Goal: Task Accomplishment & Management: Use online tool/utility

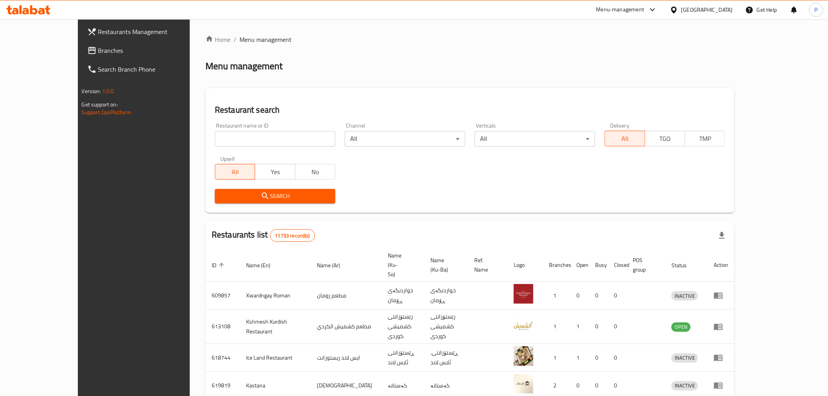
click at [215, 133] on input "search" at bounding box center [275, 139] width 121 height 16
type input "malta res"
click button "Search" at bounding box center [275, 196] width 121 height 14
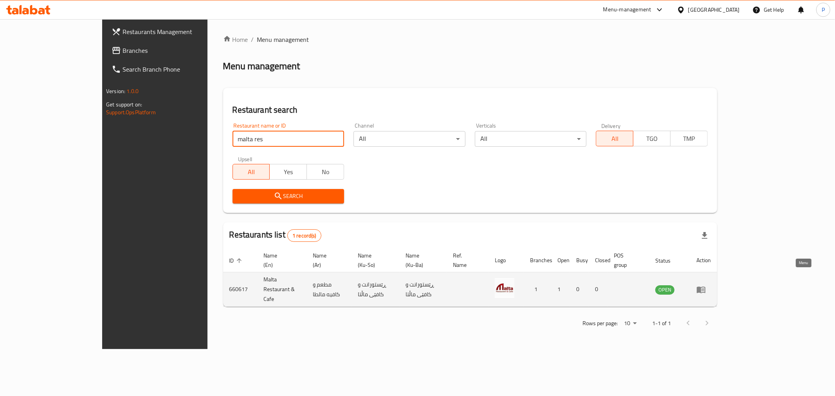
click at [705, 286] on icon "enhanced table" at bounding box center [701, 289] width 9 height 7
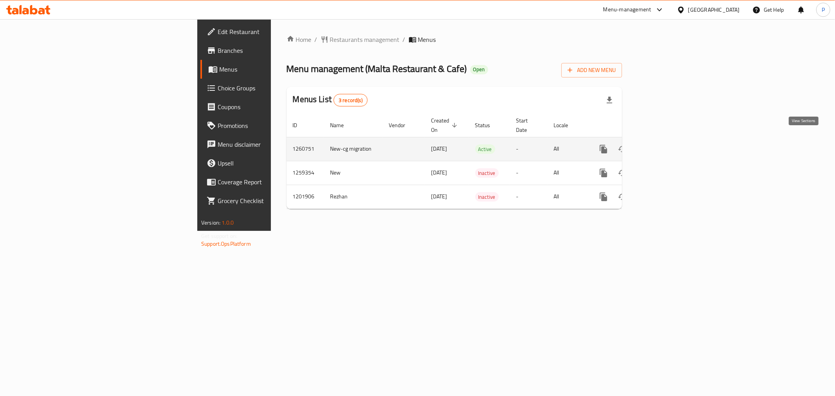
click at [669, 146] on link "enhanced table" at bounding box center [659, 149] width 19 height 19
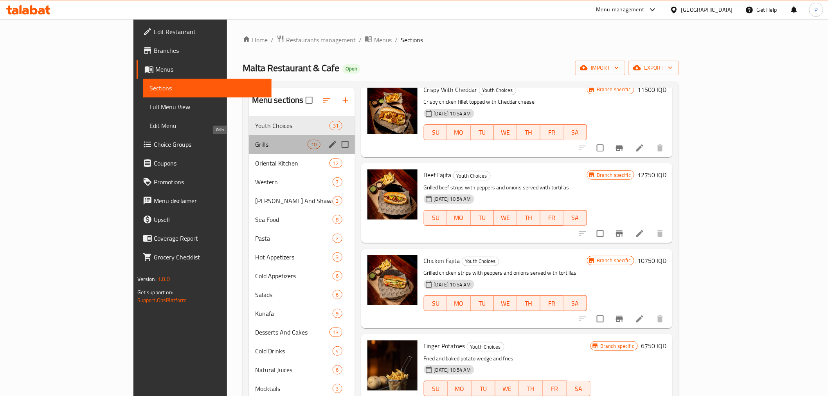
click at [255, 145] on span "Grills" at bounding box center [281, 144] width 53 height 9
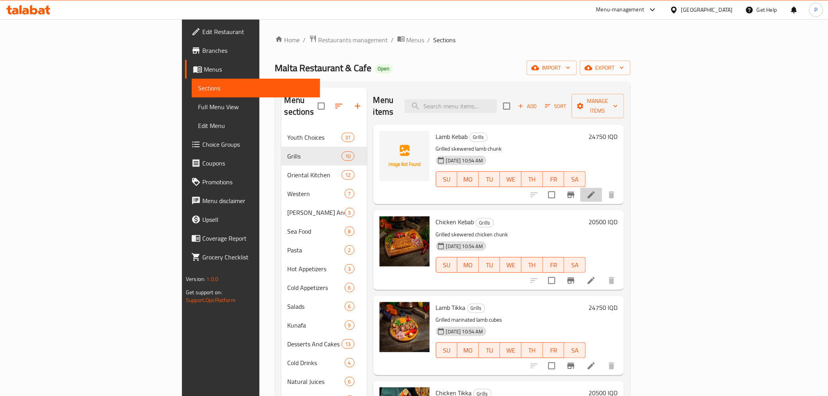
click at [596, 190] on icon at bounding box center [591, 194] width 9 height 9
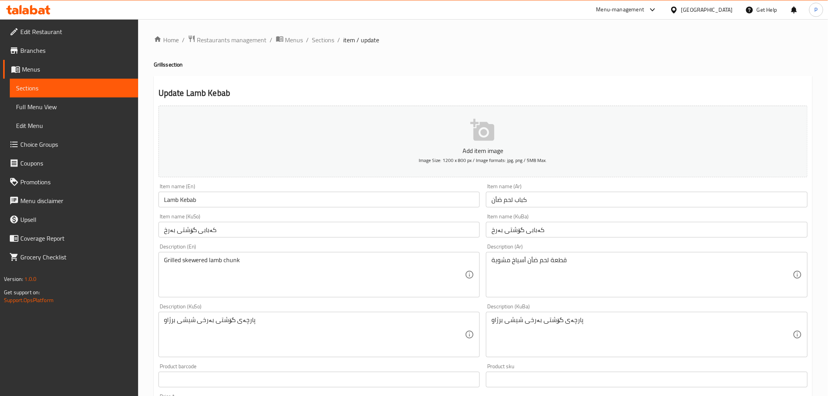
click at [470, 140] on button "Add item image Image Size: 1200 x 800 px / Image formats: jpg, png / 5MB Max." at bounding box center [483, 142] width 649 height 72
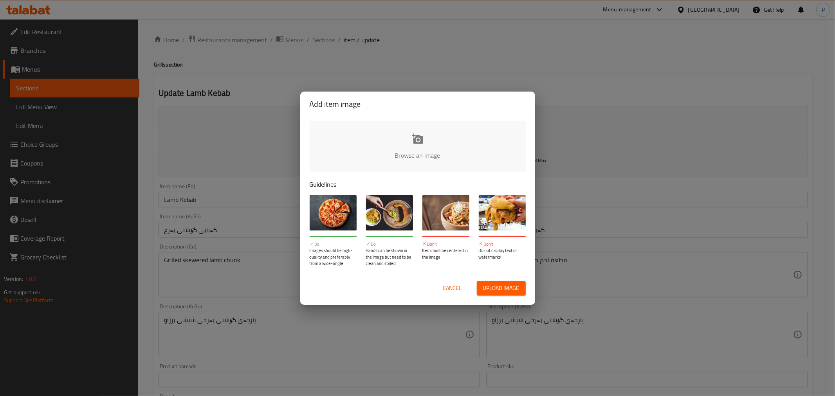
click at [409, 168] on input "file" at bounding box center [682, 157] width 745 height 73
type input "C:\fakepath\28.JPG"
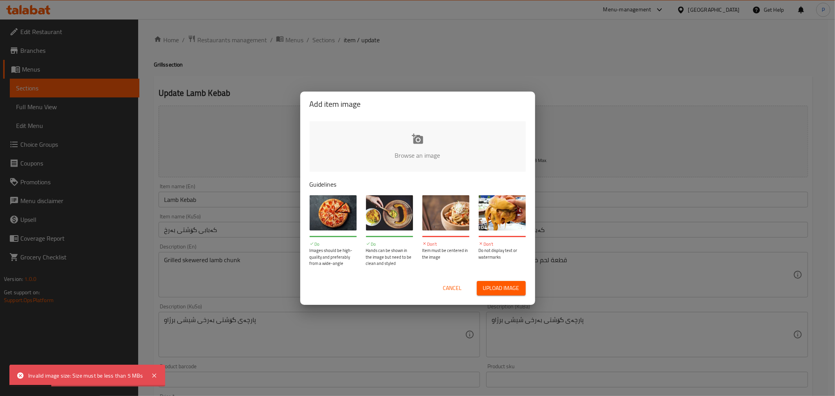
click at [449, 288] on span "Cancel" at bounding box center [452, 288] width 19 height 10
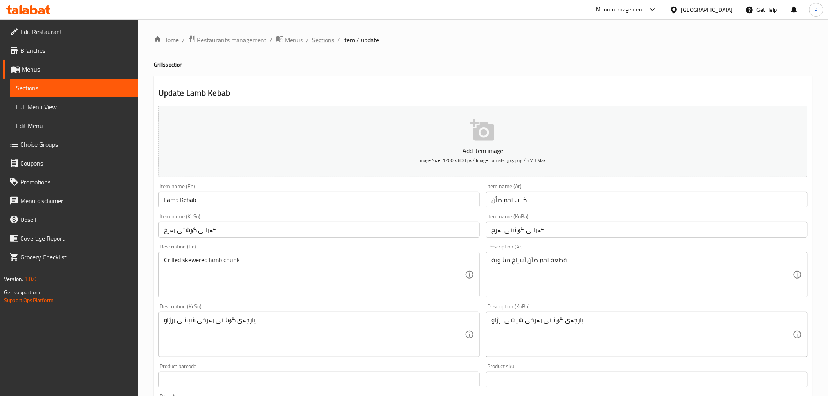
click at [320, 39] on span "Sections" at bounding box center [323, 39] width 22 height 9
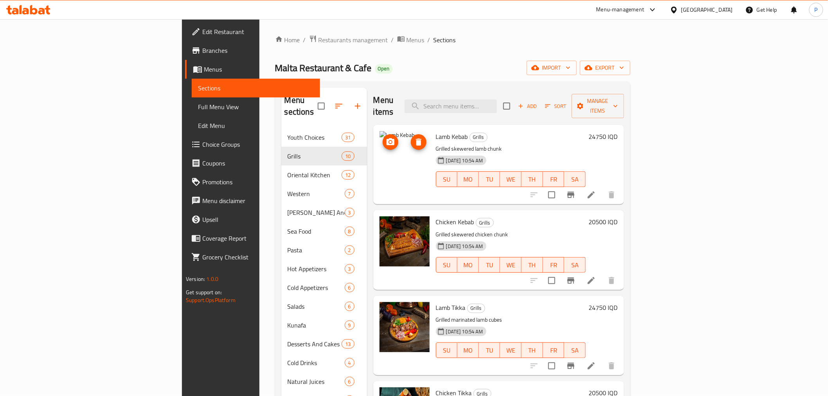
click at [381, 154] on img at bounding box center [405, 156] width 50 height 50
click at [595, 191] on icon at bounding box center [591, 194] width 7 height 7
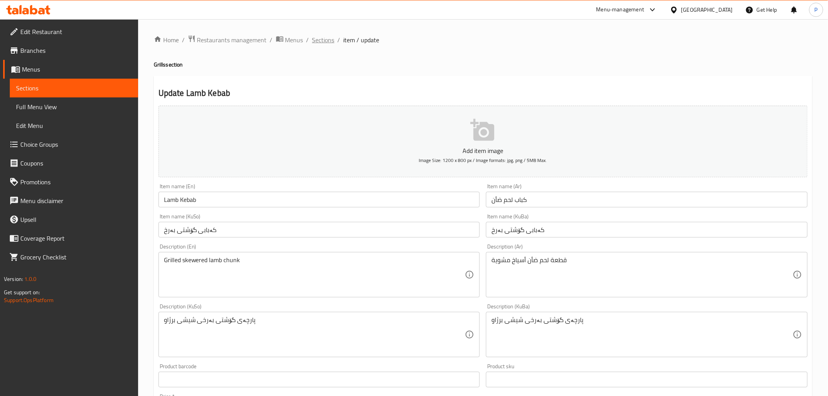
click at [319, 36] on span "Sections" at bounding box center [323, 39] width 22 height 9
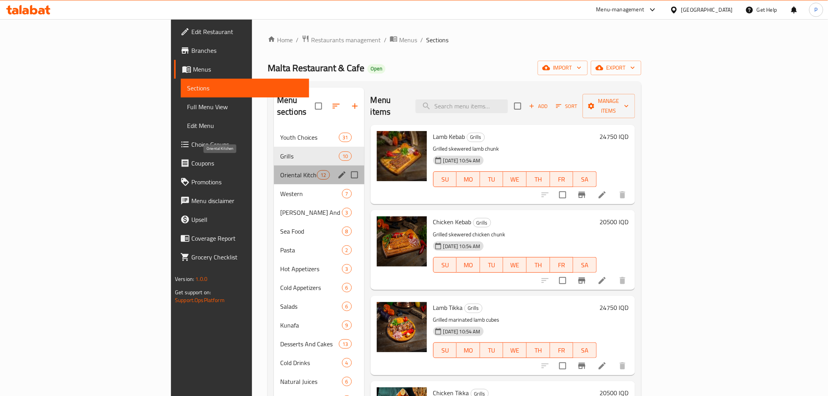
click at [280, 170] on span "Oriental Kitchen" at bounding box center [298, 174] width 37 height 9
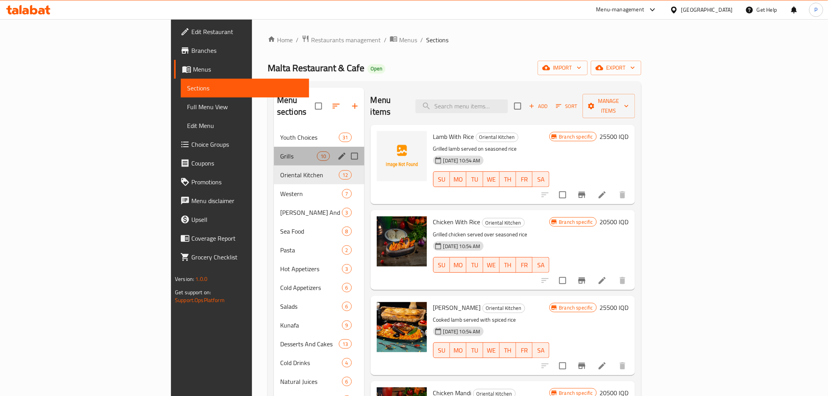
click at [274, 150] on div "Grills 10" at bounding box center [319, 156] width 90 height 19
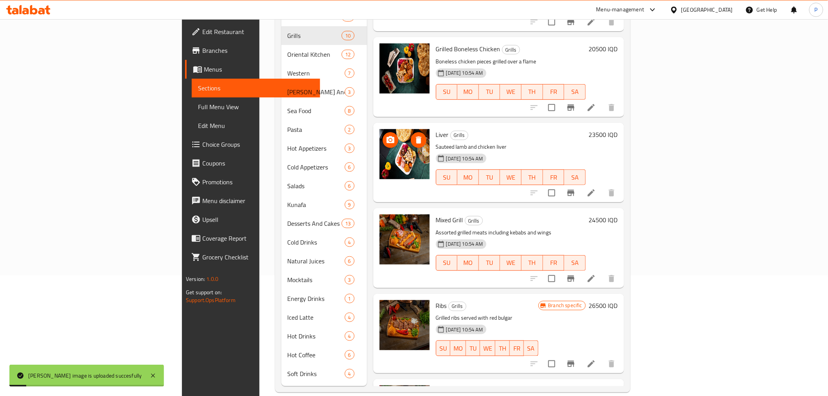
scroll to position [293, 0]
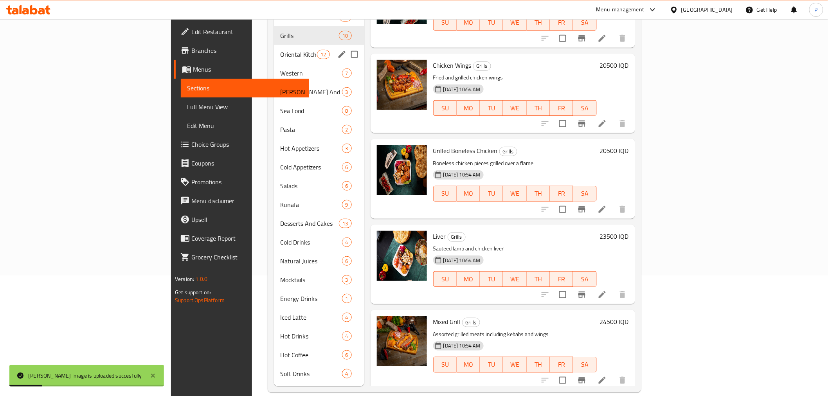
click at [280, 50] on span "Oriental Kitchen" at bounding box center [298, 54] width 37 height 9
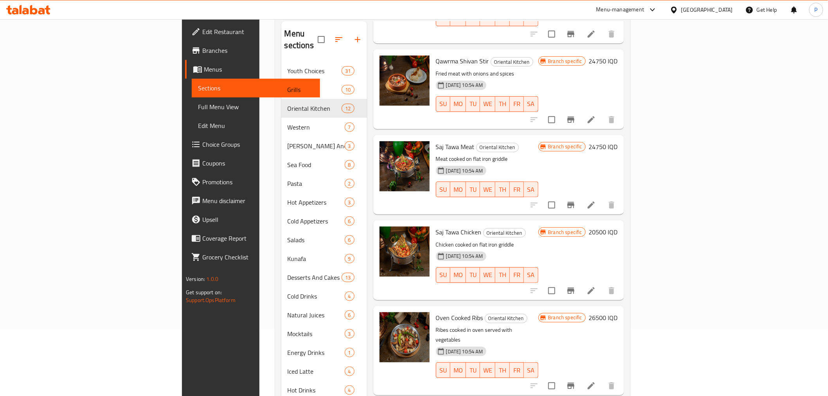
scroll to position [121, 0]
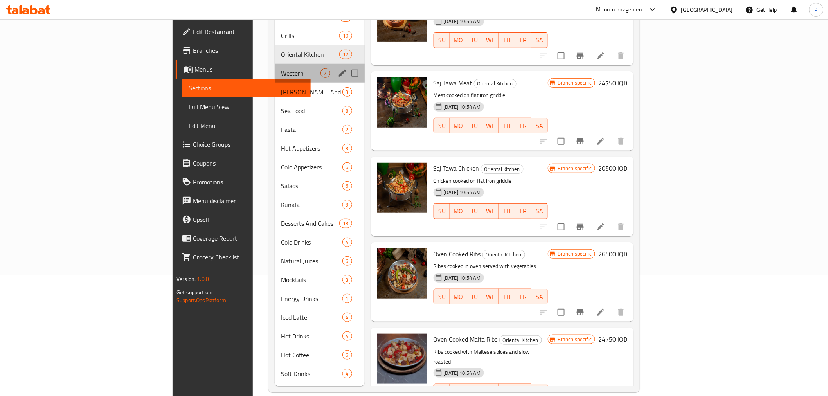
click at [275, 64] on div "Western 7" at bounding box center [320, 73] width 90 height 19
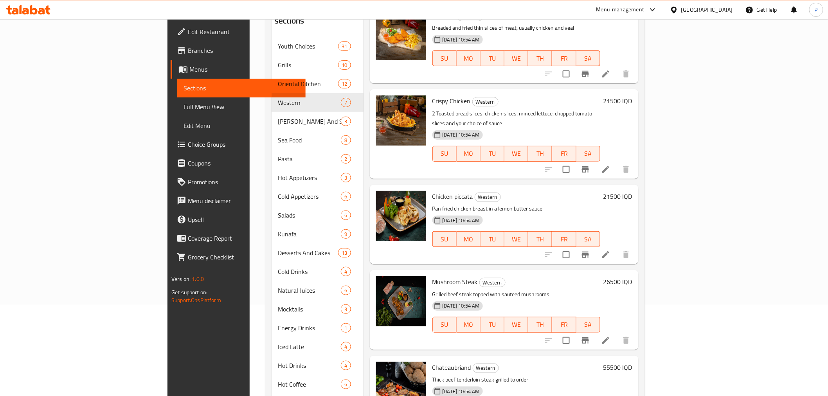
scroll to position [121, 0]
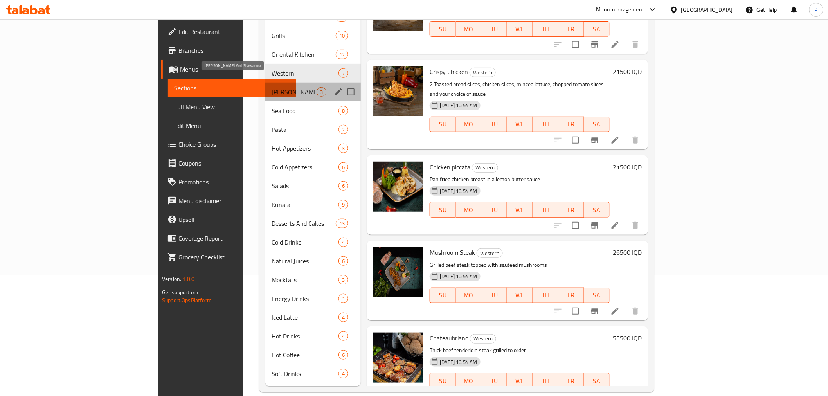
click at [272, 87] on span "[PERSON_NAME] And Shawarma" at bounding box center [294, 91] width 45 height 9
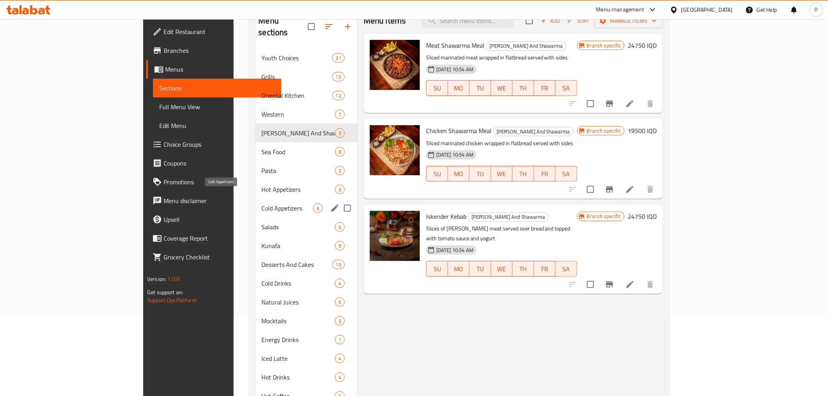
scroll to position [121, 0]
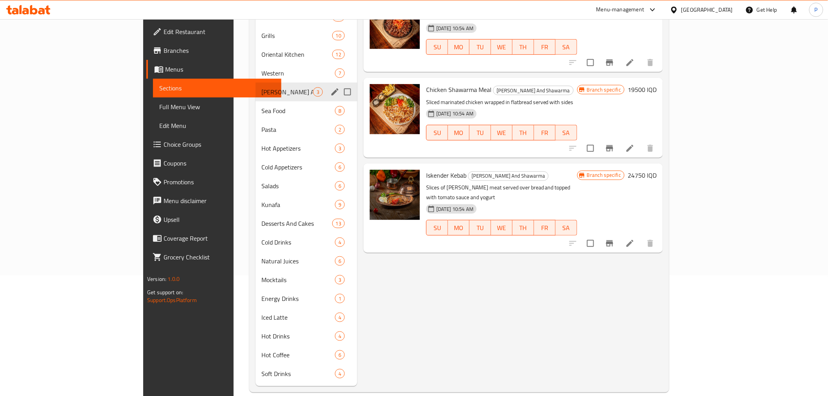
click at [262, 106] on span "Sea Food" at bounding box center [298, 110] width 73 height 9
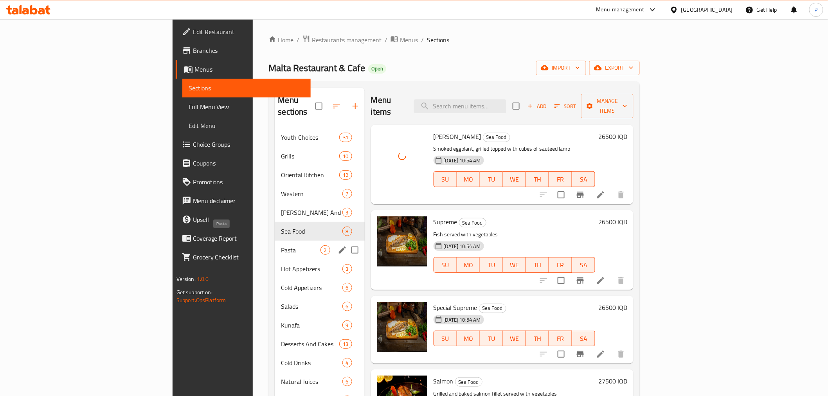
click at [281, 245] on span "Pasta" at bounding box center [300, 249] width 39 height 9
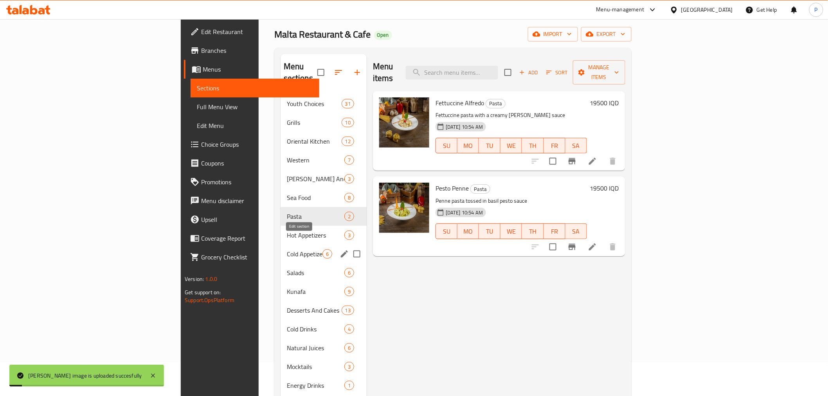
scroll to position [43, 0]
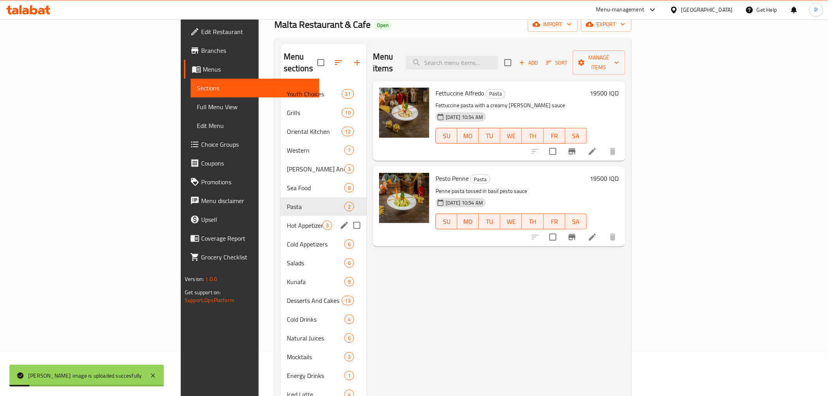
click at [281, 216] on div "Hot Appetizers 3" at bounding box center [324, 225] width 86 height 19
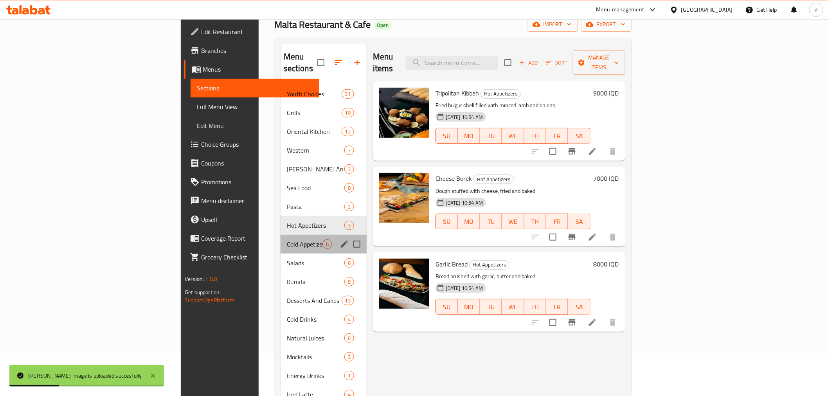
click at [281, 235] on div "Cold Appetizers 6" at bounding box center [324, 244] width 86 height 19
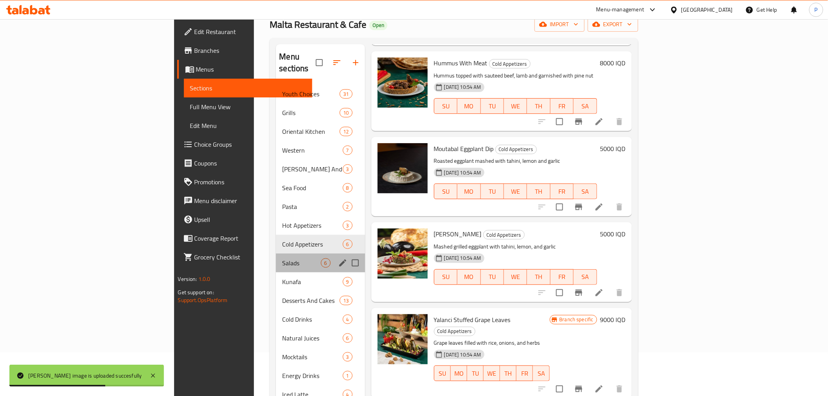
click at [276, 257] on div "Salads 6" at bounding box center [320, 263] width 89 height 19
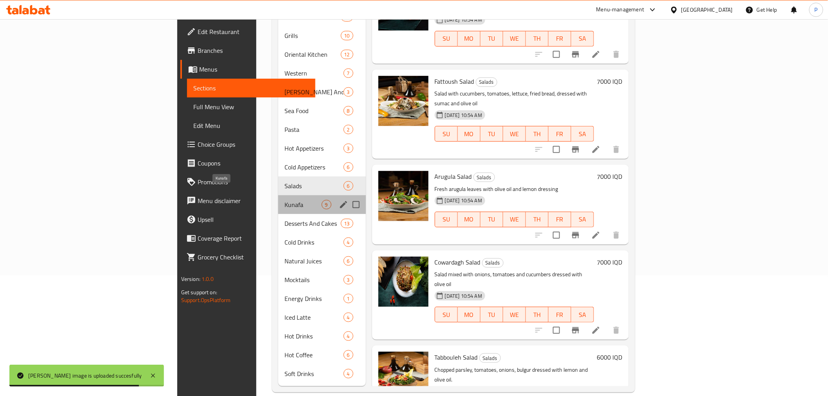
click at [285, 200] on span "Kunafa" at bounding box center [303, 204] width 37 height 9
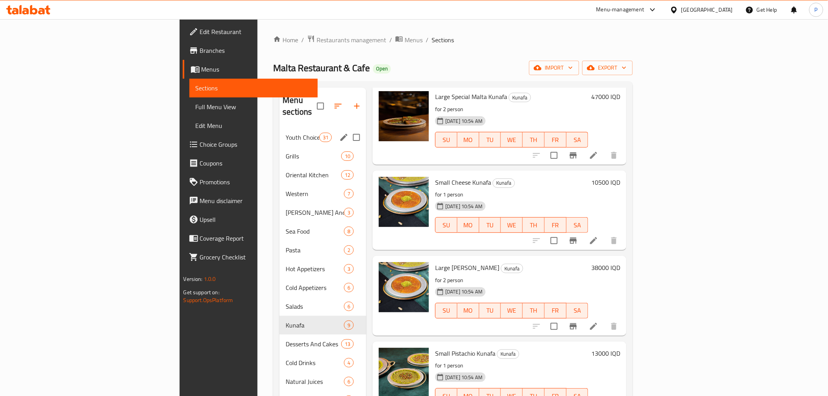
click at [279, 131] on div "Youth Choices 31" at bounding box center [322, 137] width 87 height 19
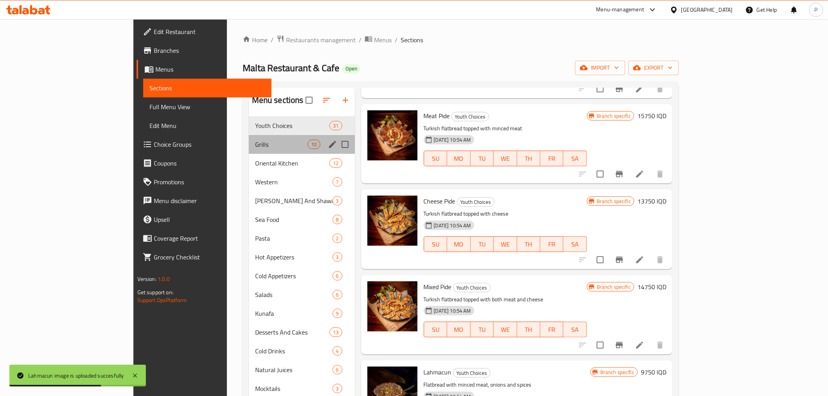
click at [249, 150] on div "Grills 10" at bounding box center [302, 144] width 106 height 19
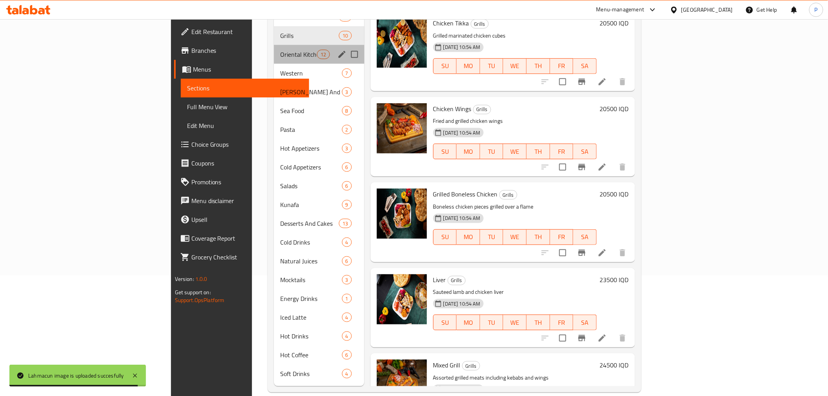
drag, startPoint x: 232, startPoint y: 44, endPoint x: 236, endPoint y: 48, distance: 5.3
click at [280, 50] on span "Oriental Kitchen" at bounding box center [298, 54] width 37 height 9
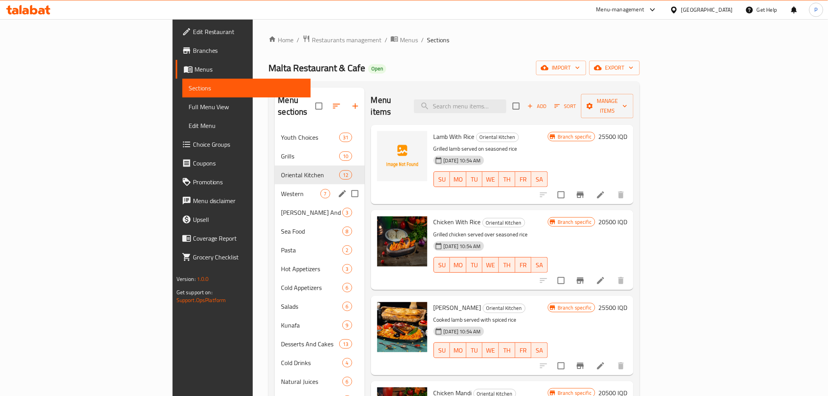
click at [281, 189] on span "Western" at bounding box center [300, 193] width 39 height 9
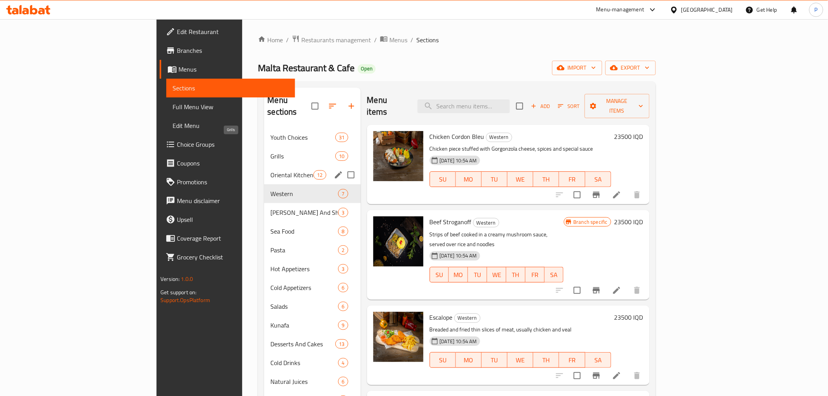
click at [270, 170] on span "Oriental Kitchen" at bounding box center [291, 174] width 43 height 9
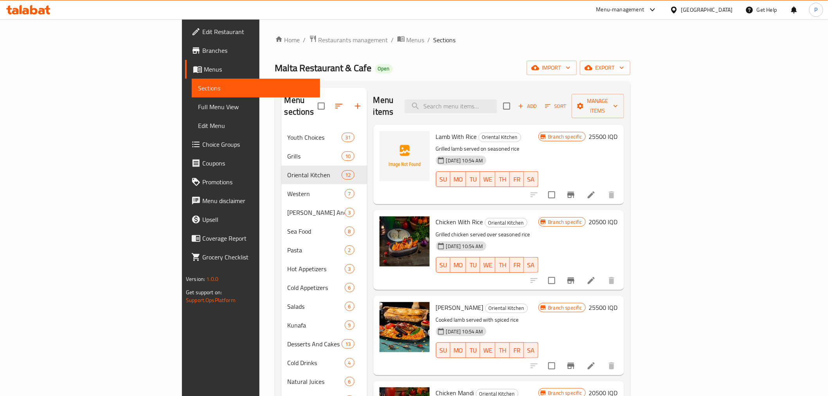
click at [436, 131] on span "Lamb With Rice" at bounding box center [456, 137] width 41 height 12
copy h6 "Lamb With Rice"
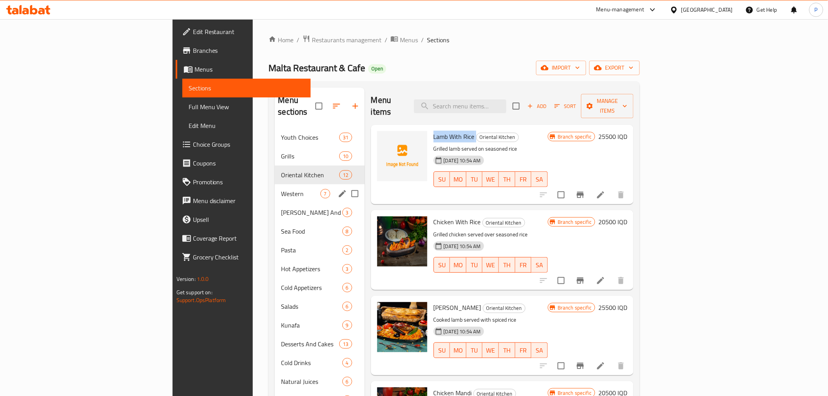
click at [275, 189] on div "Western 7" at bounding box center [320, 193] width 90 height 19
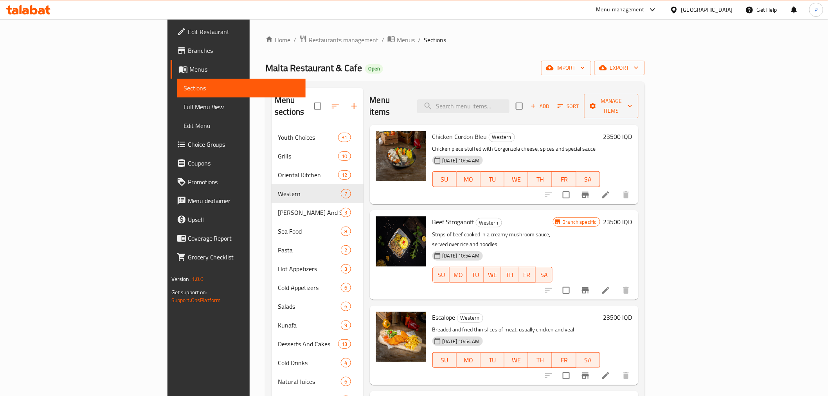
click at [388, 92] on div "Menu items Add Sort Manage items" at bounding box center [504, 106] width 269 height 37
